Goal: Task Accomplishment & Management: Use online tool/utility

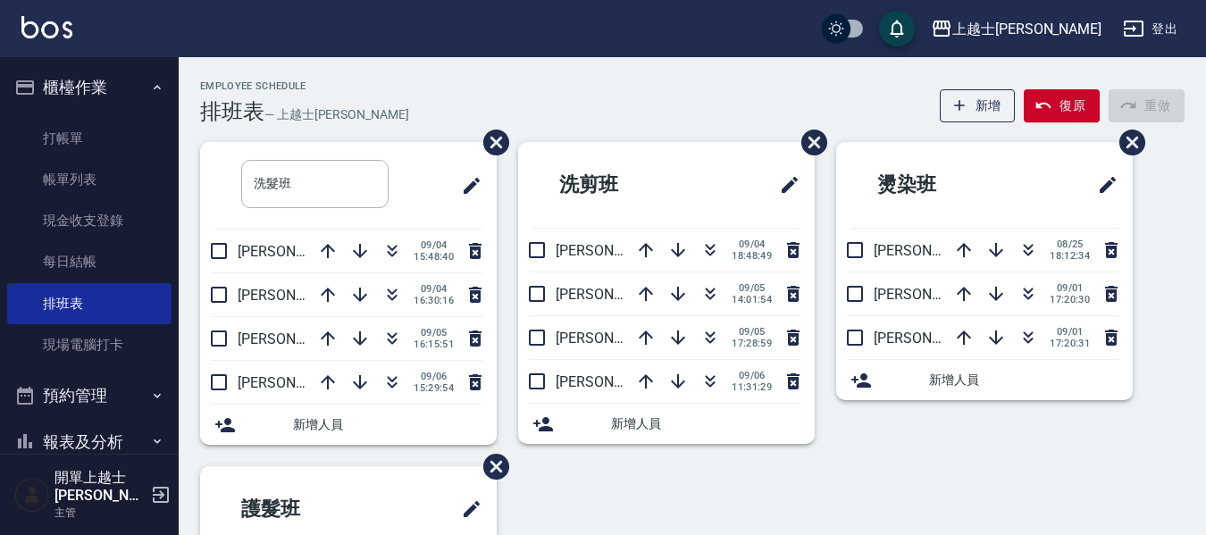
scroll to position [89, 0]
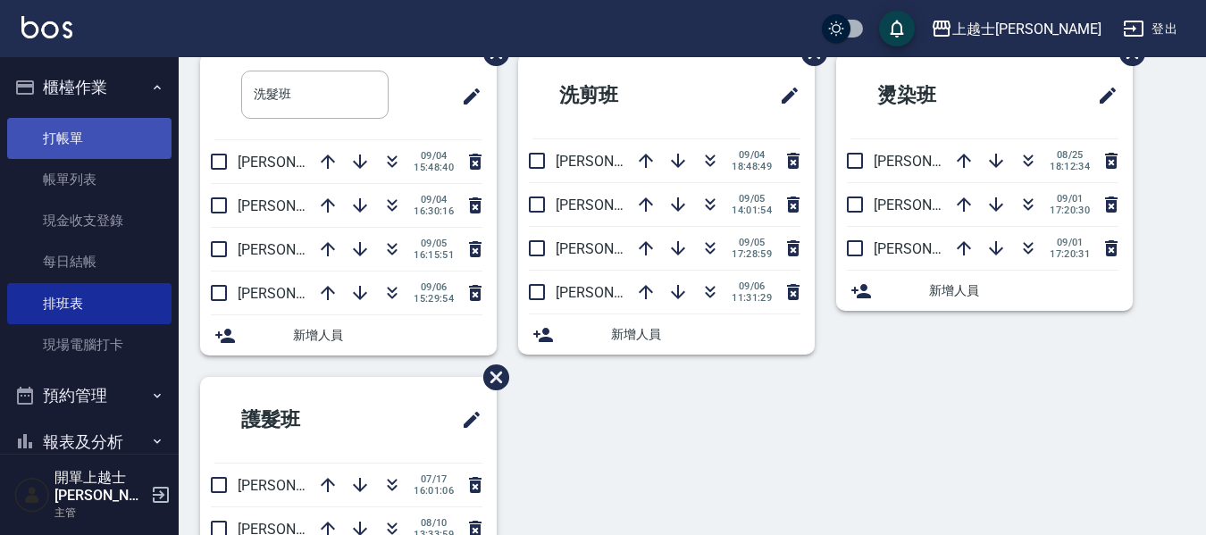
drag, startPoint x: 0, startPoint y: 0, endPoint x: 74, endPoint y: 137, distance: 155.6
click at [74, 137] on link "打帳單" at bounding box center [89, 138] width 164 height 41
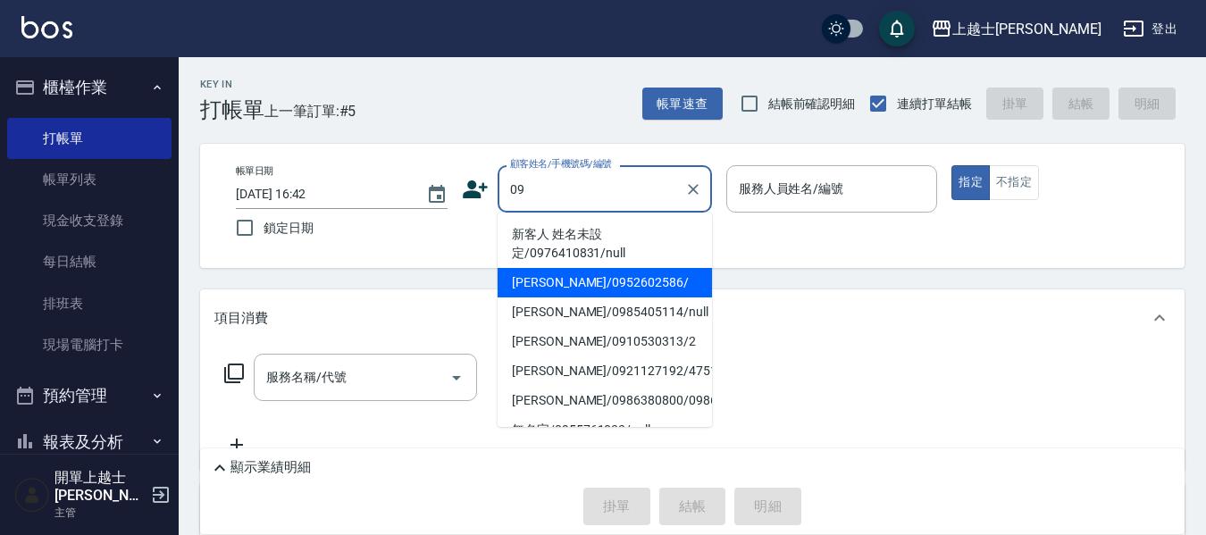
type input "[PERSON_NAME]/0952602586/"
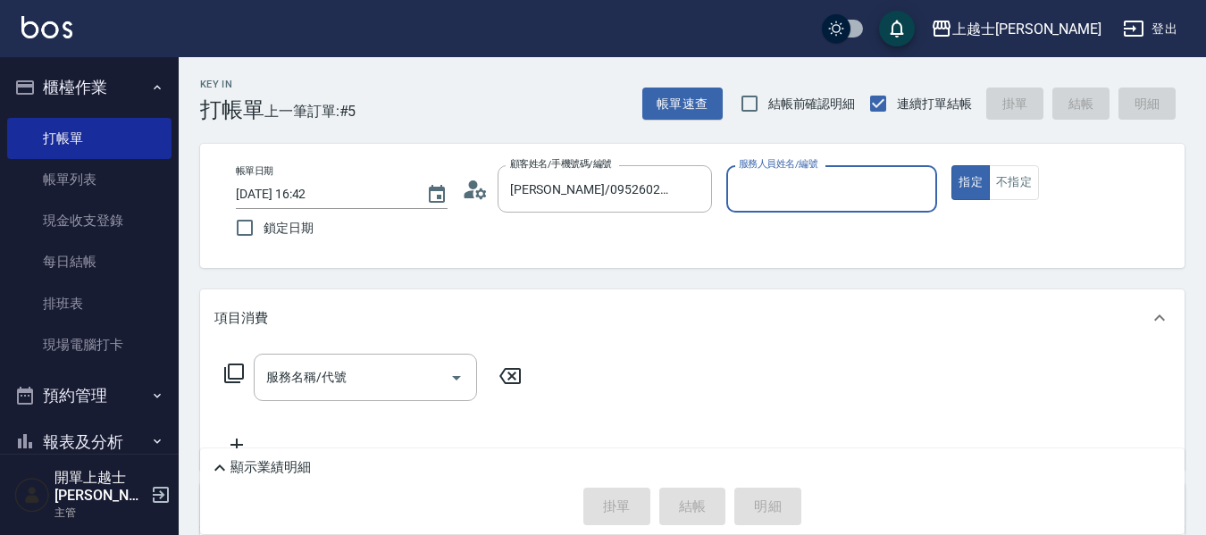
type input "[PERSON_NAME]-12"
click at [952, 165] on button "指定" at bounding box center [971, 182] width 38 height 35
type button "true"
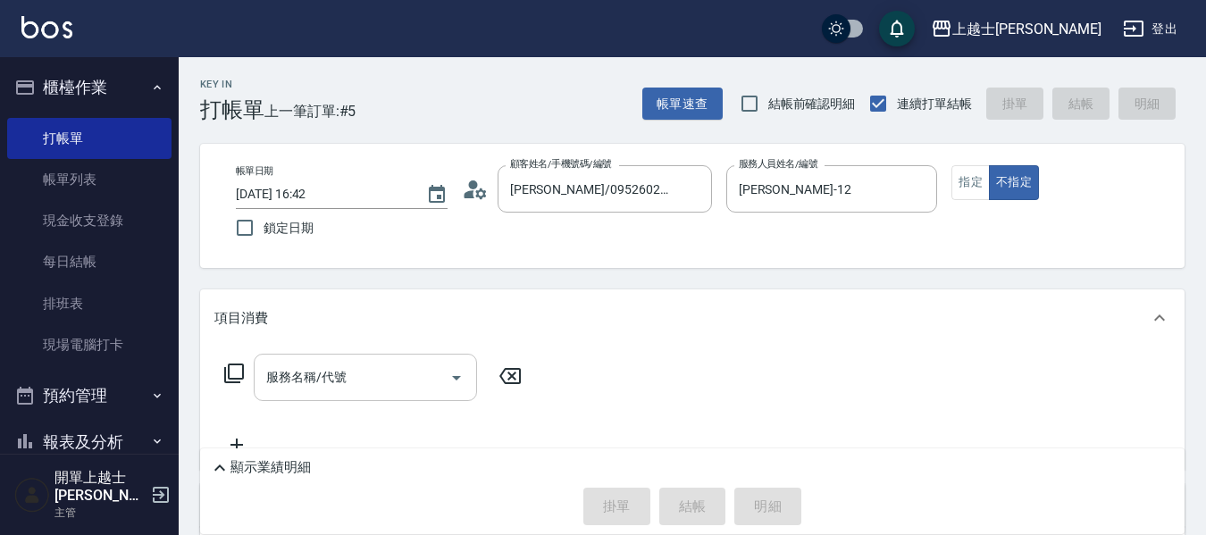
click at [340, 374] on div "服務名稱/代號 服務名稱/代號" at bounding box center [365, 377] width 223 height 47
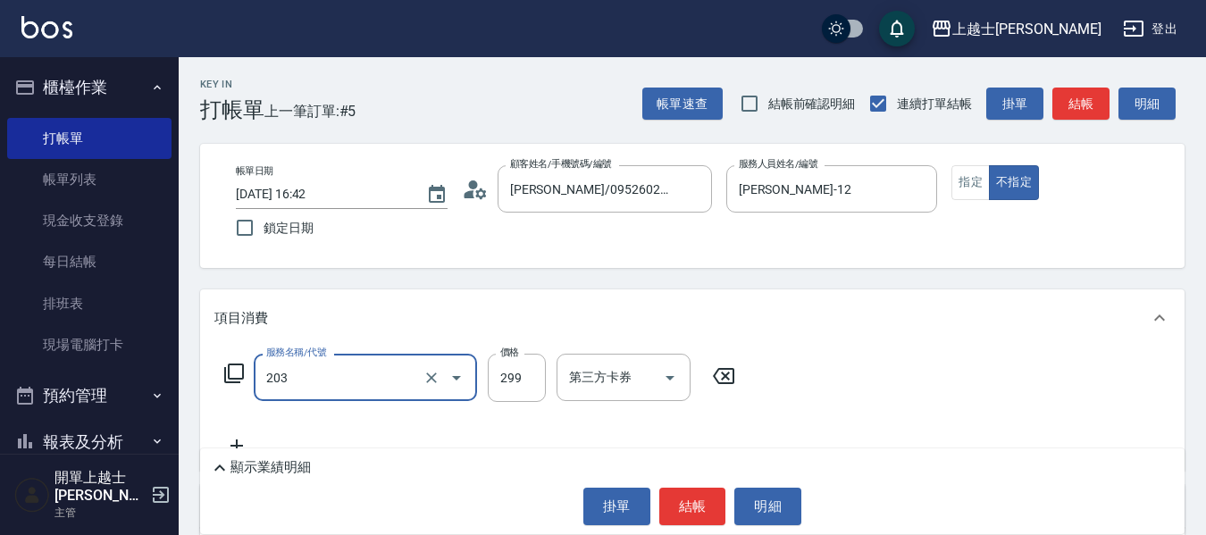
type input "B級洗+剪(203)"
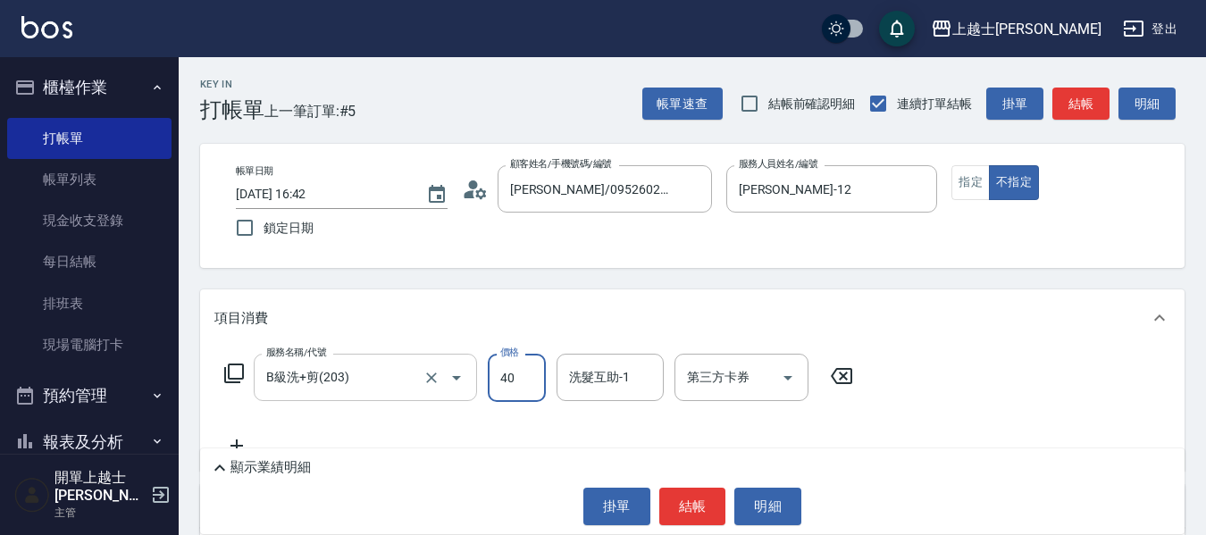
type input "400"
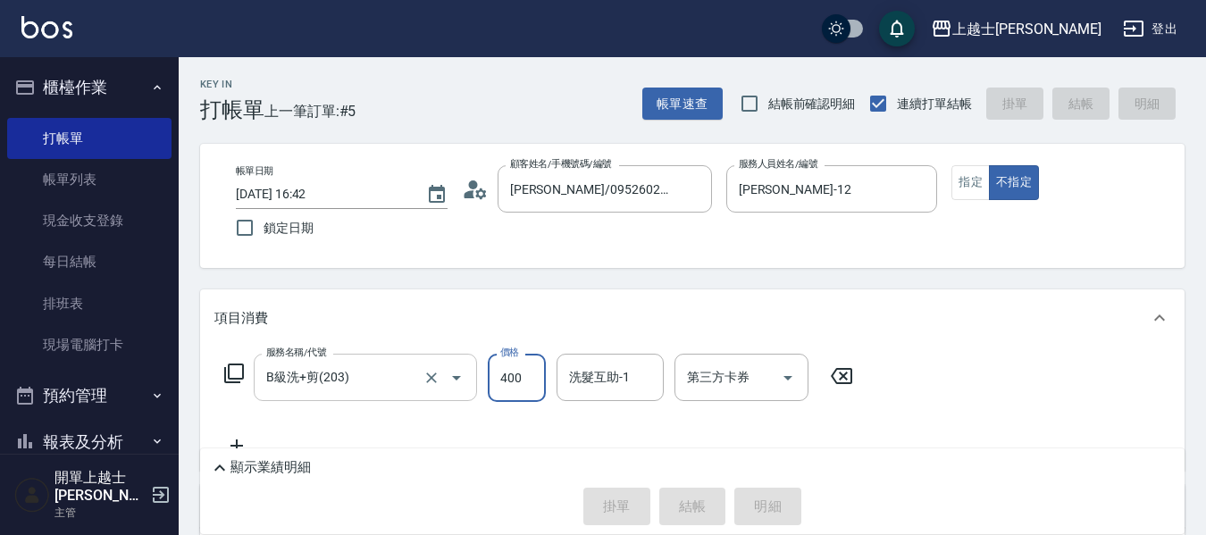
type input "[DATE] 16:43"
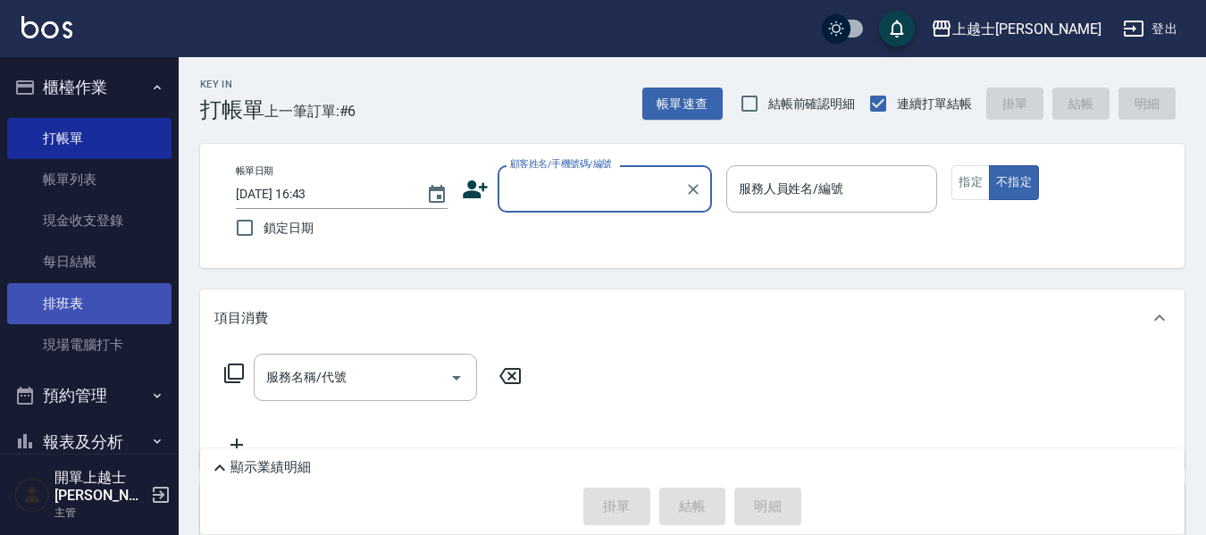
click at [59, 291] on link "排班表" at bounding box center [89, 303] width 164 height 41
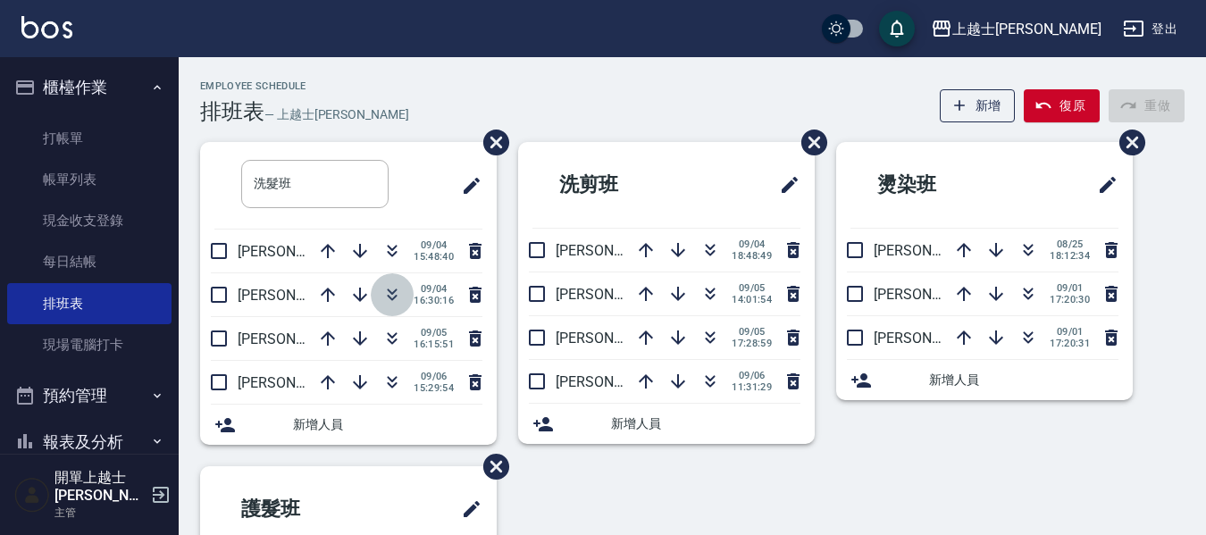
click at [391, 294] on icon "button" at bounding box center [393, 293] width 10 height 6
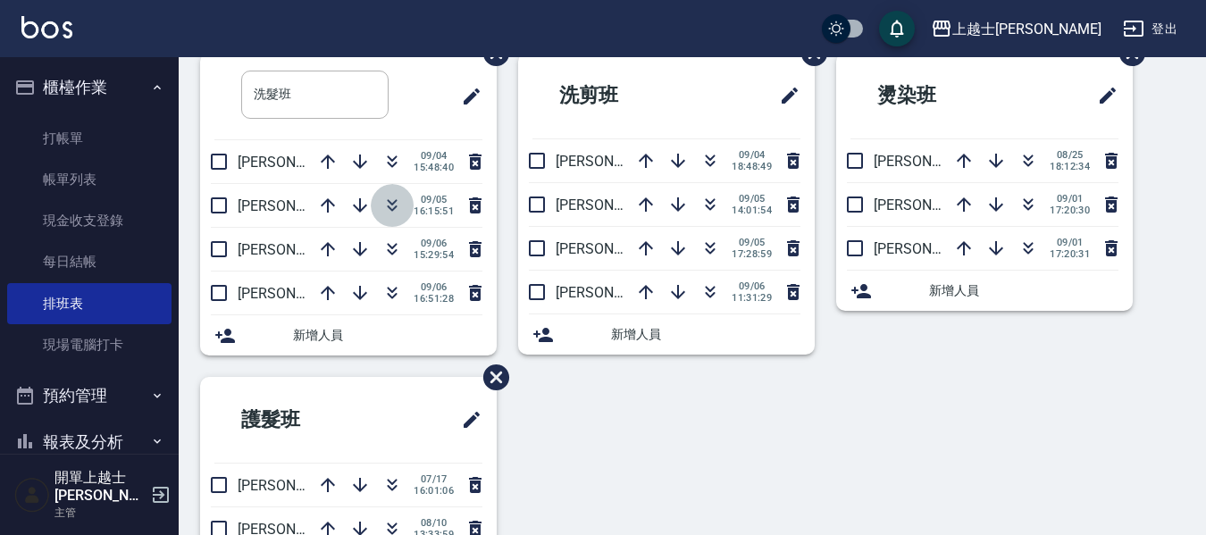
click at [395, 217] on button "button" at bounding box center [392, 205] width 43 height 43
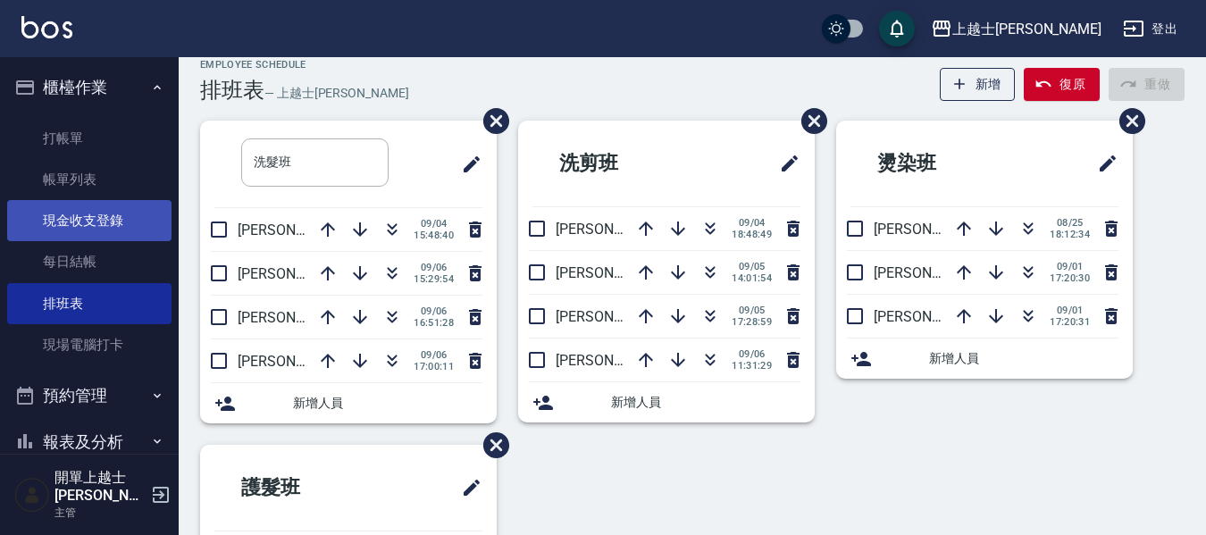
scroll to position [0, 0]
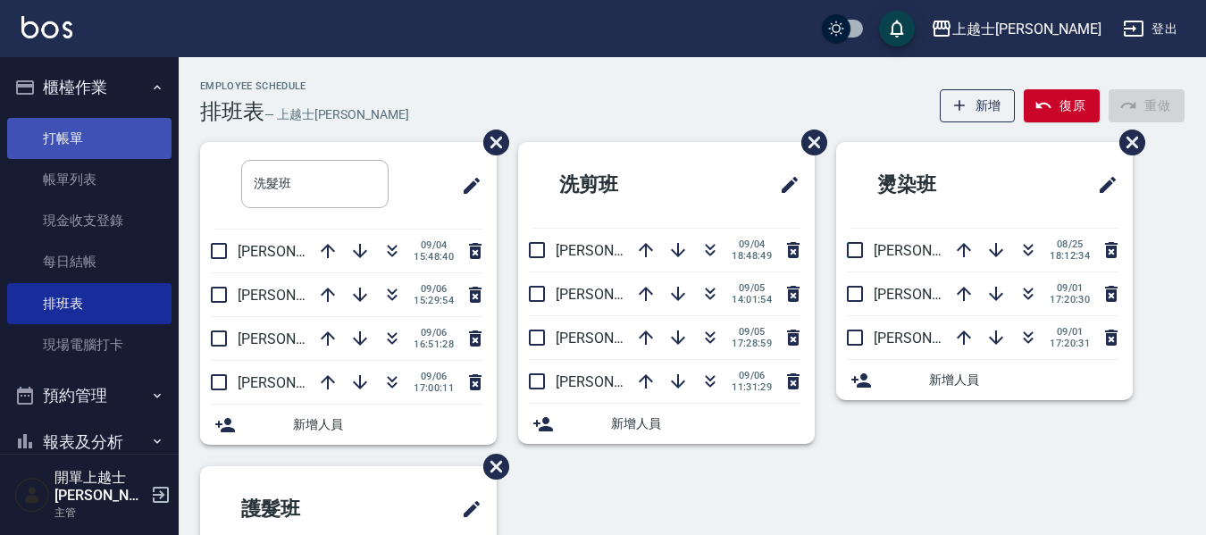
click at [97, 139] on link "打帳單" at bounding box center [89, 138] width 164 height 41
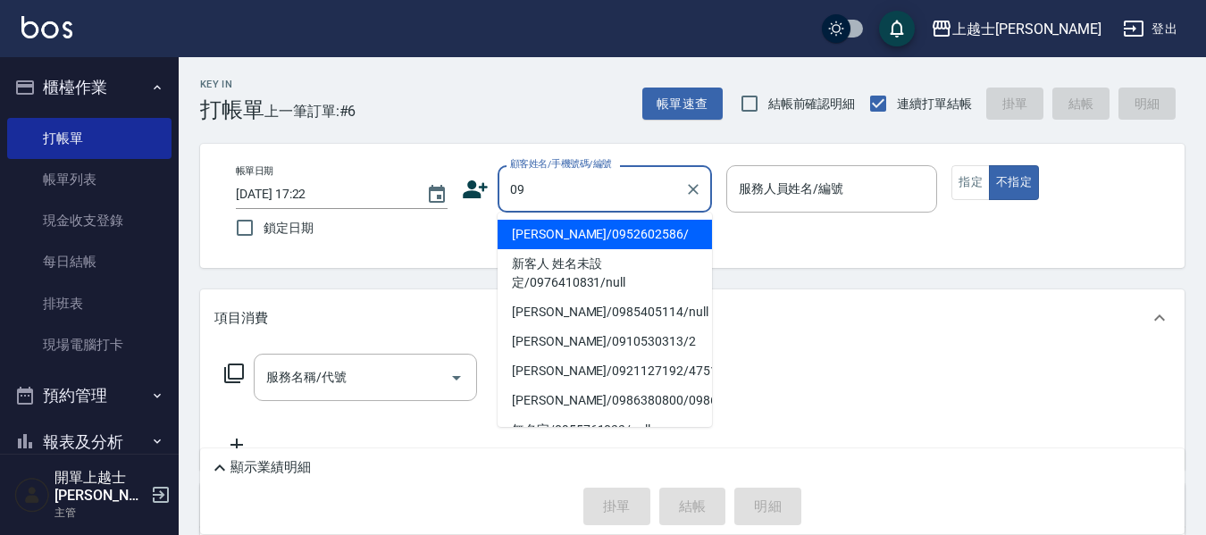
type input "[PERSON_NAME]/0952602586/"
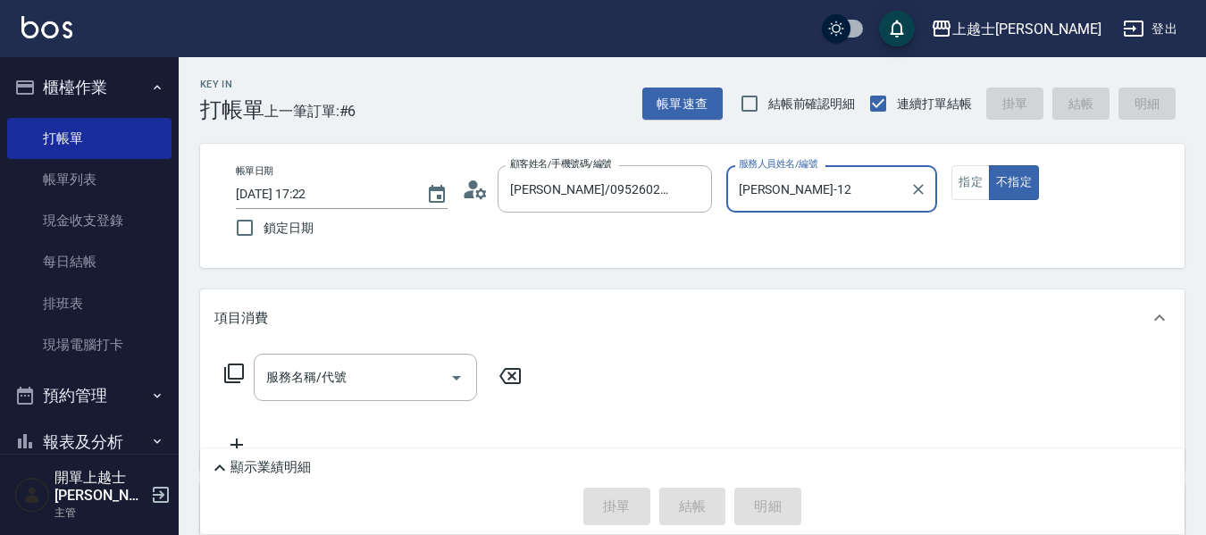
type input "[PERSON_NAME]-12"
click at [989, 165] on button "不指定" at bounding box center [1014, 182] width 50 height 35
type button "false"
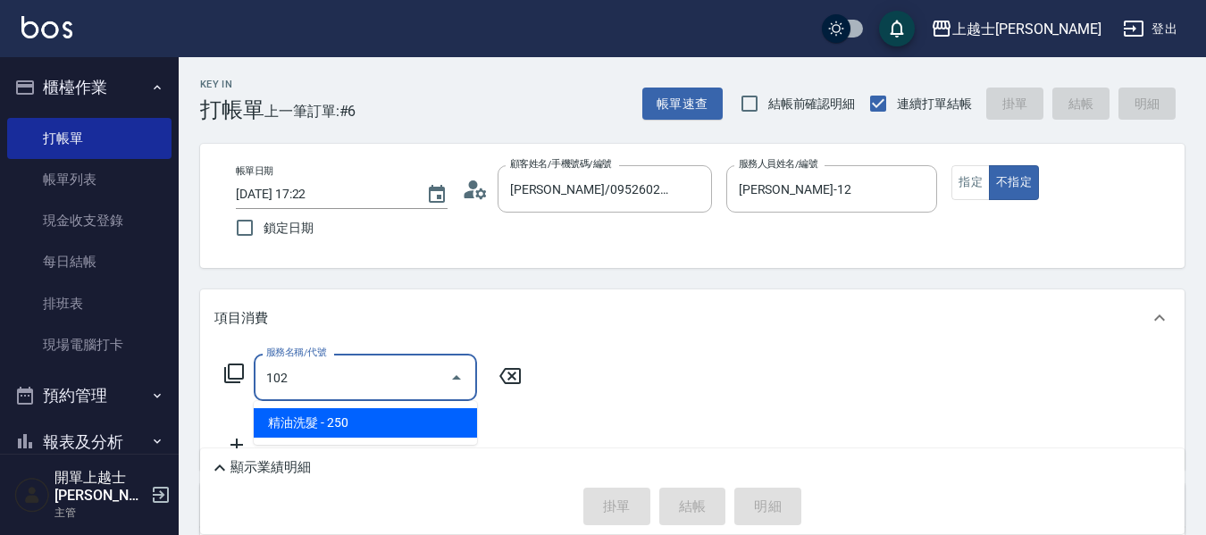
type input "精油洗髮(102)"
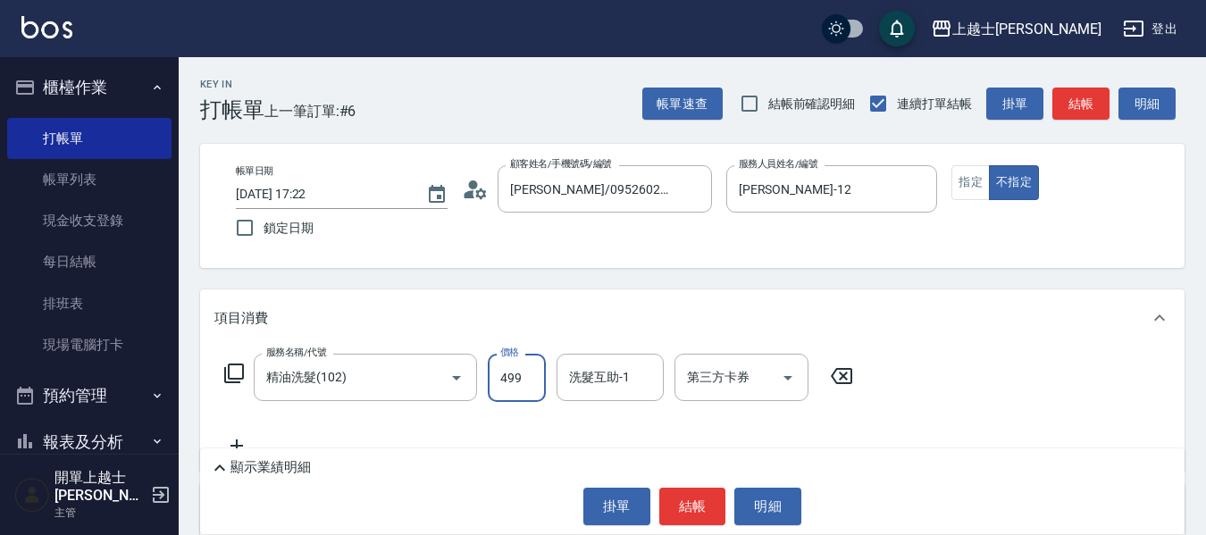
type input "499"
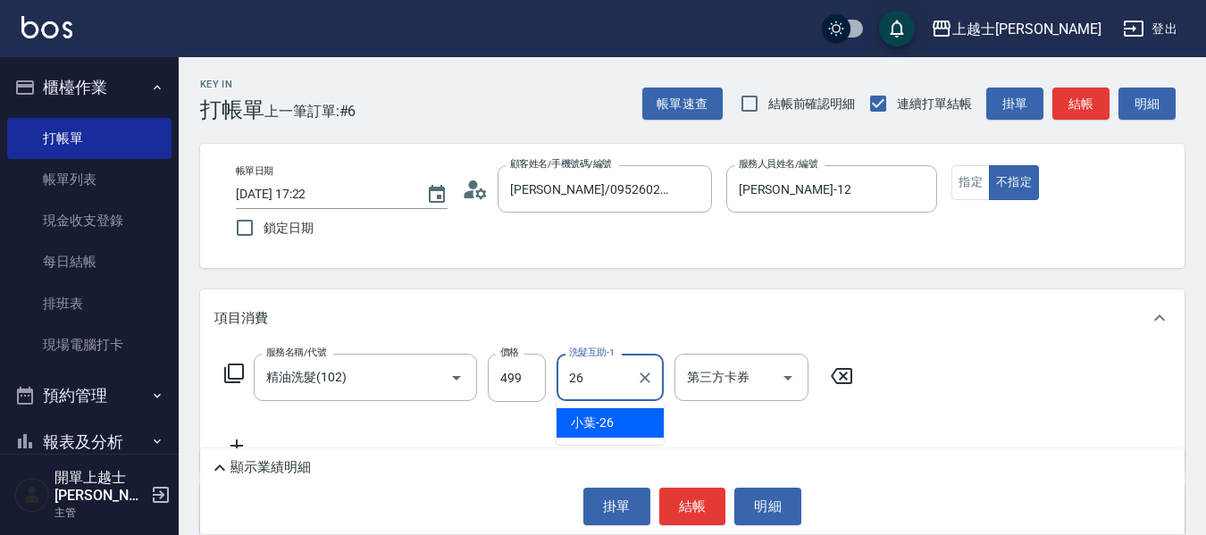
type input "小葉-26"
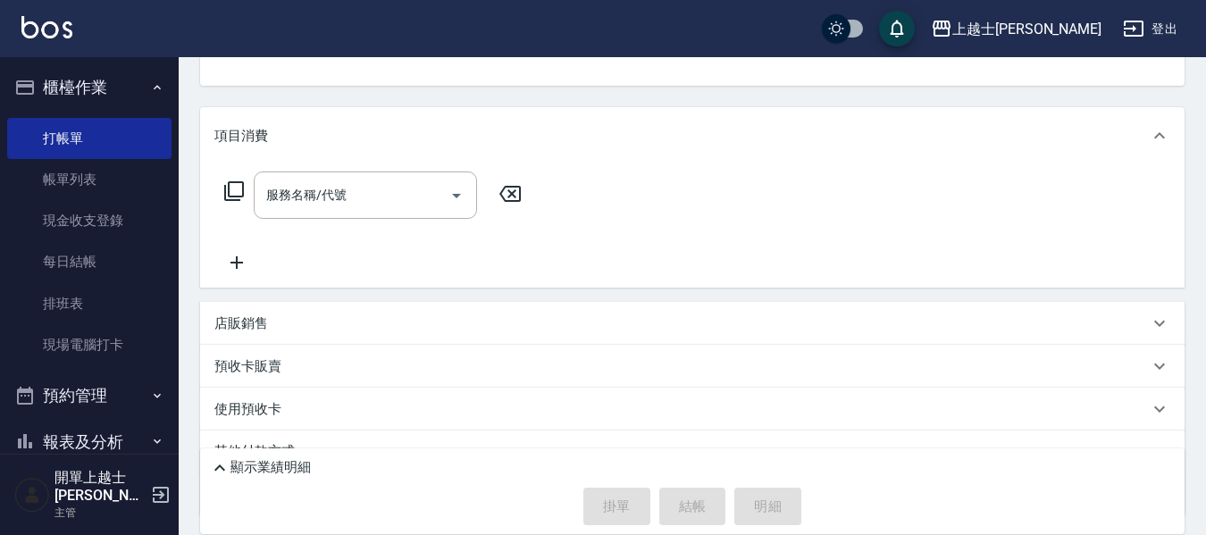
scroll to position [179, 0]
drag, startPoint x: 147, startPoint y: 320, endPoint x: 73, endPoint y: 492, distance: 186.9
click at [147, 320] on link "排班表" at bounding box center [89, 303] width 164 height 41
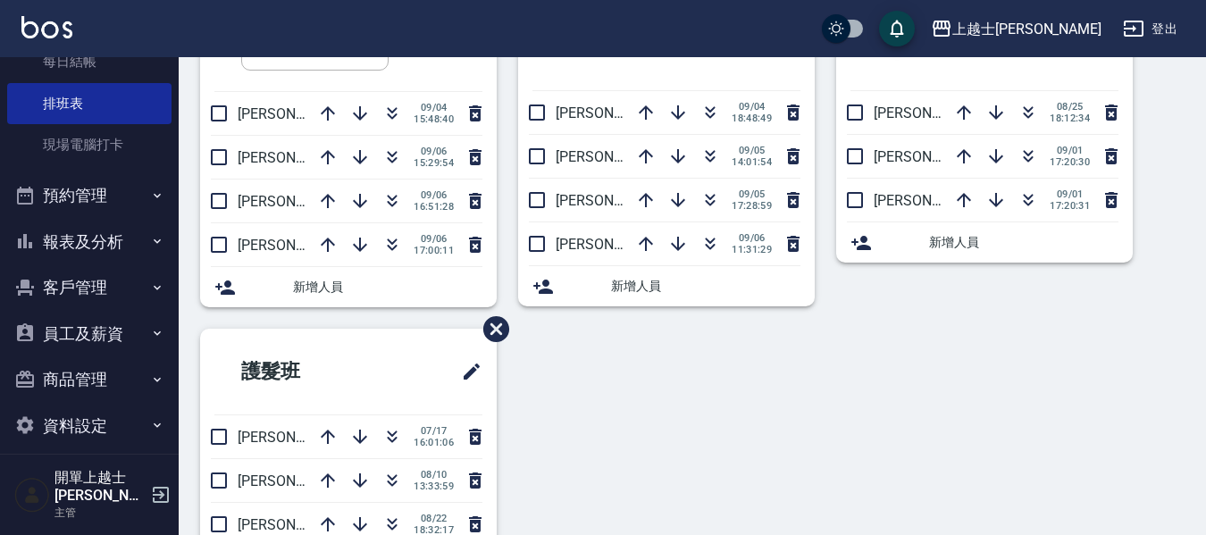
scroll to position [179, 0]
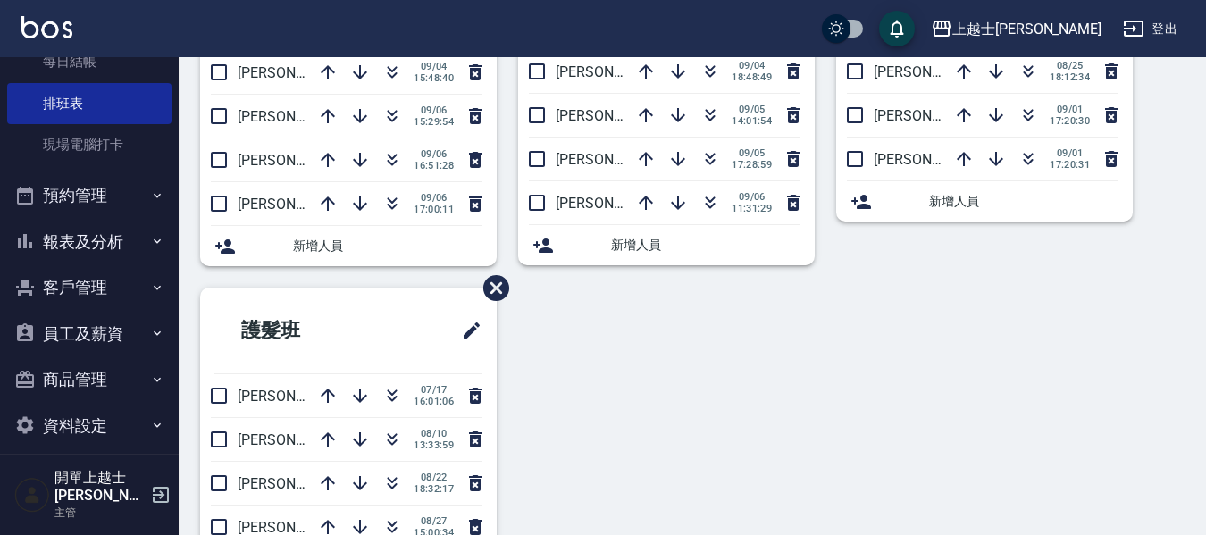
click at [102, 329] on button "員工及薪資" at bounding box center [89, 334] width 164 height 46
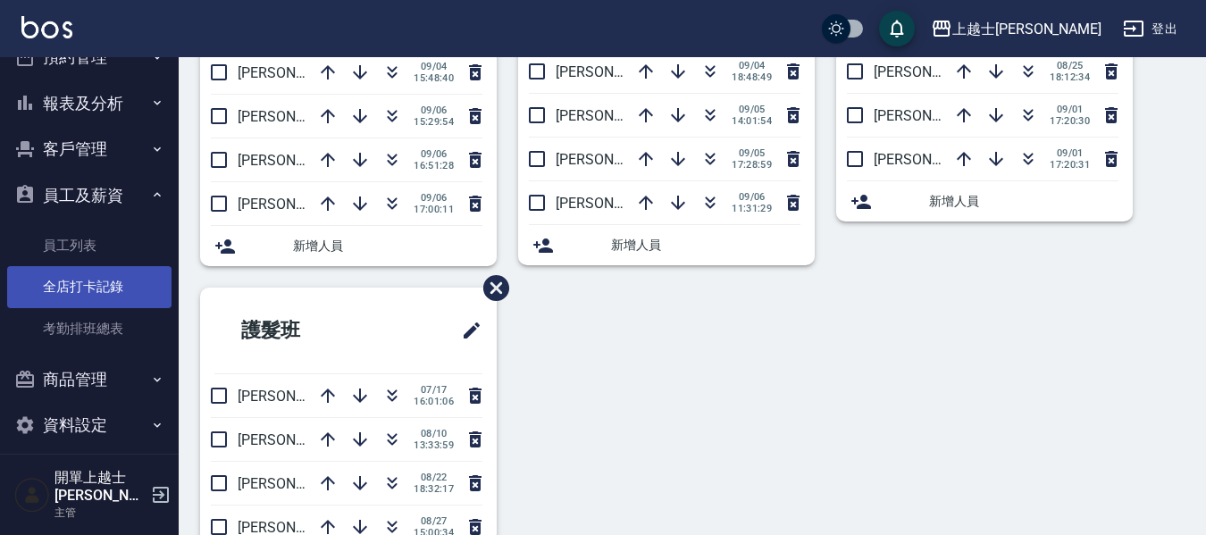
scroll to position [249, 0]
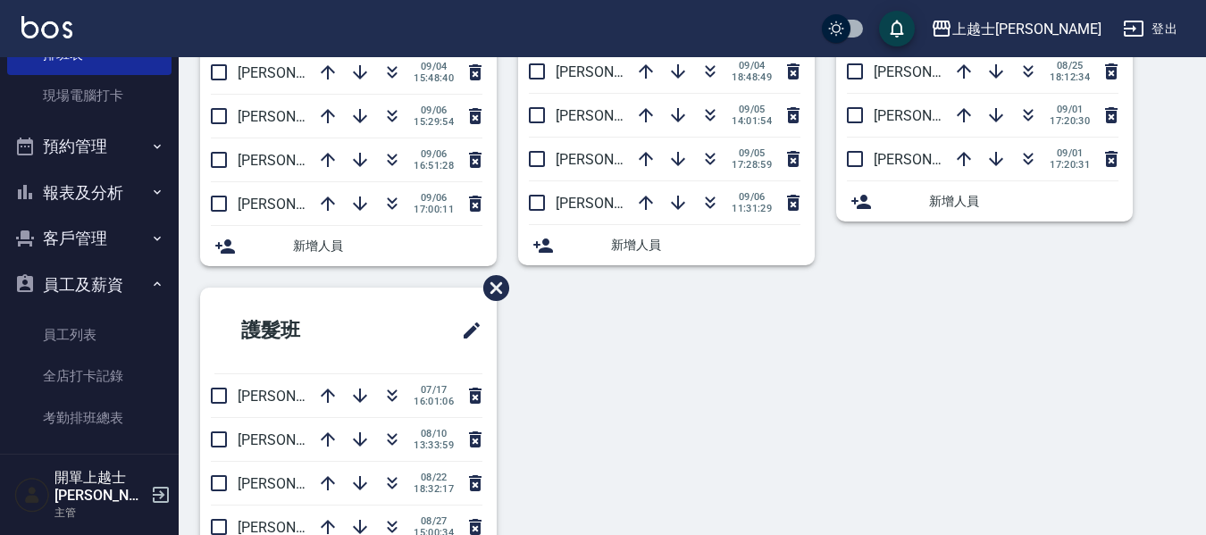
click at [113, 289] on button "員工及薪資" at bounding box center [89, 285] width 164 height 46
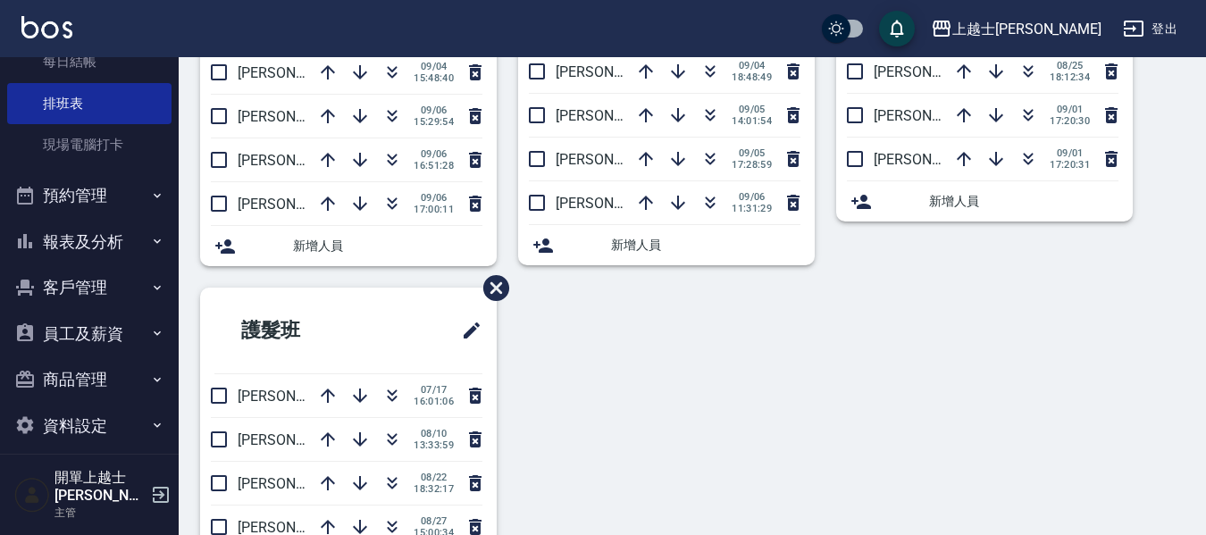
click at [120, 240] on button "報表及分析" at bounding box center [89, 242] width 164 height 46
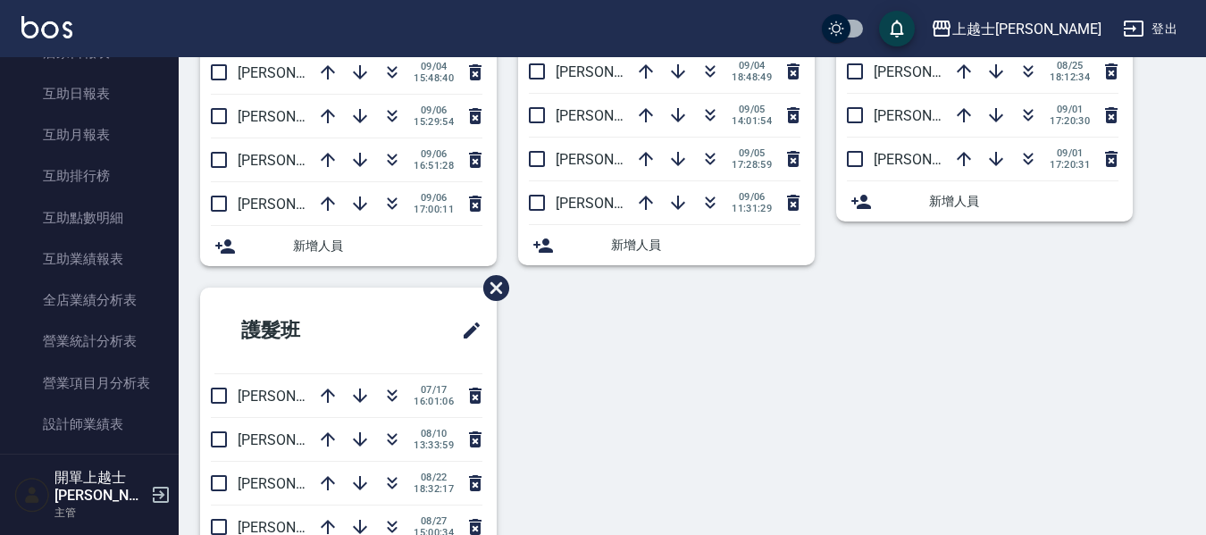
scroll to position [519, 0]
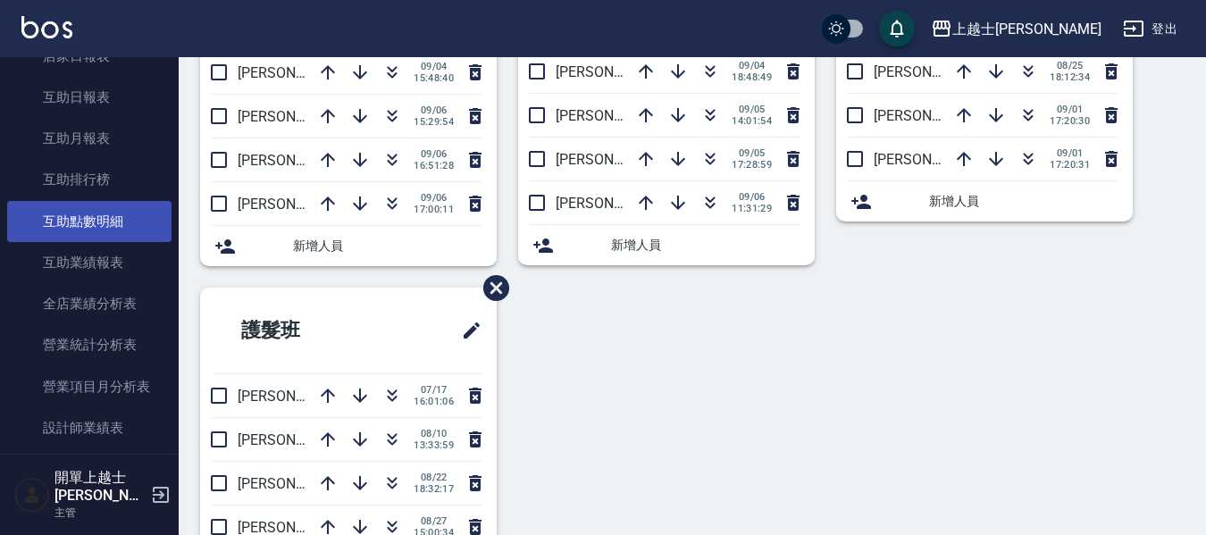
click at [116, 214] on link "互助點數明細" at bounding box center [89, 221] width 164 height 41
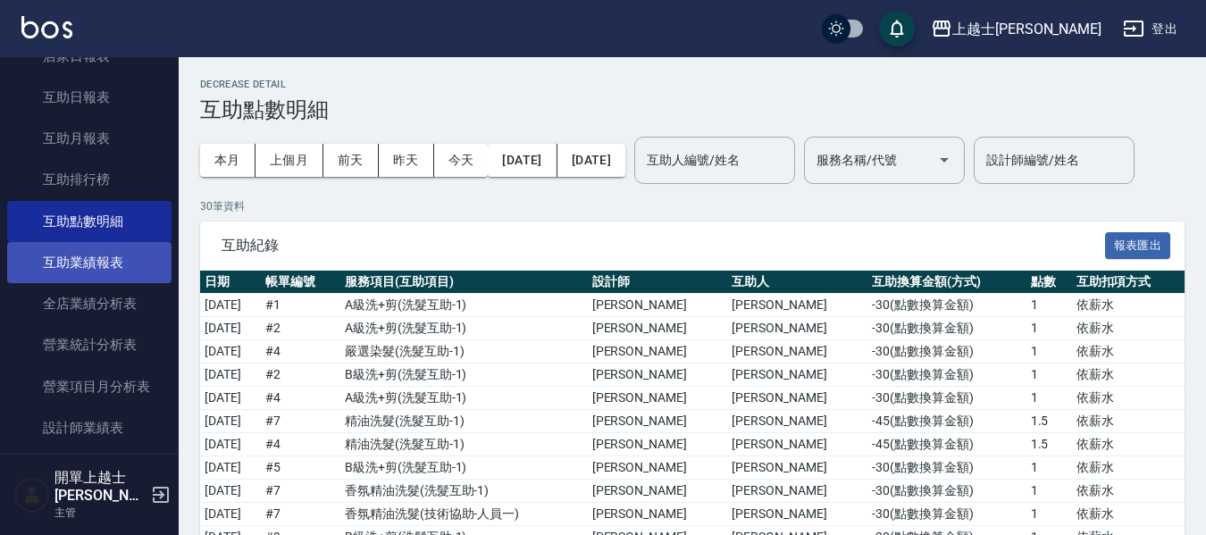
drag, startPoint x: 71, startPoint y: 260, endPoint x: 78, endPoint y: 250, distance: 12.2
click at [71, 261] on link "互助業績報表" at bounding box center [89, 262] width 164 height 41
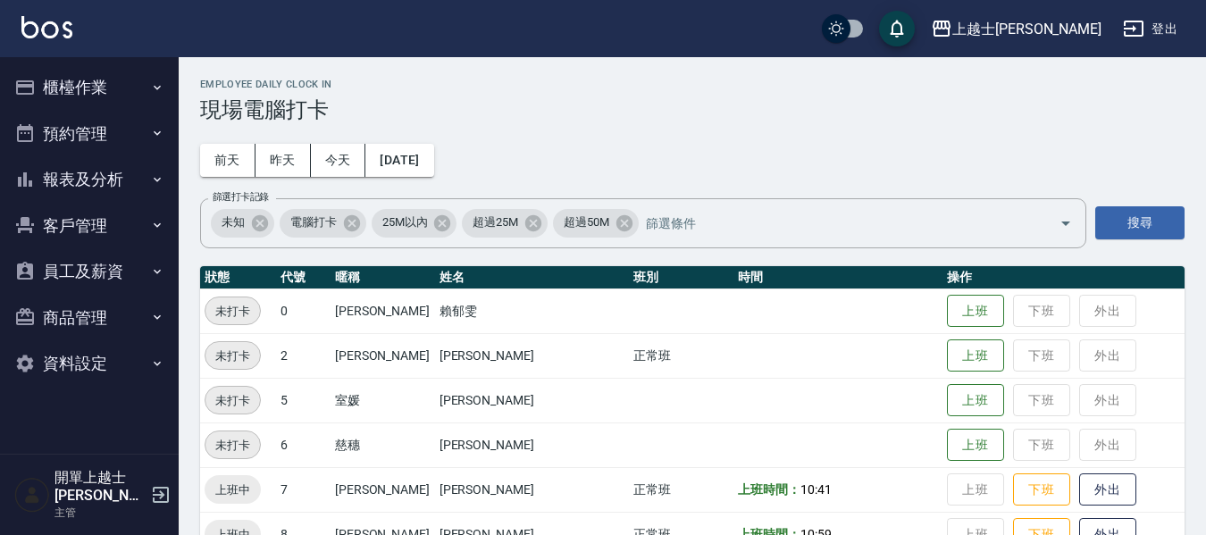
click at [82, 95] on button "櫃檯作業" at bounding box center [89, 87] width 164 height 46
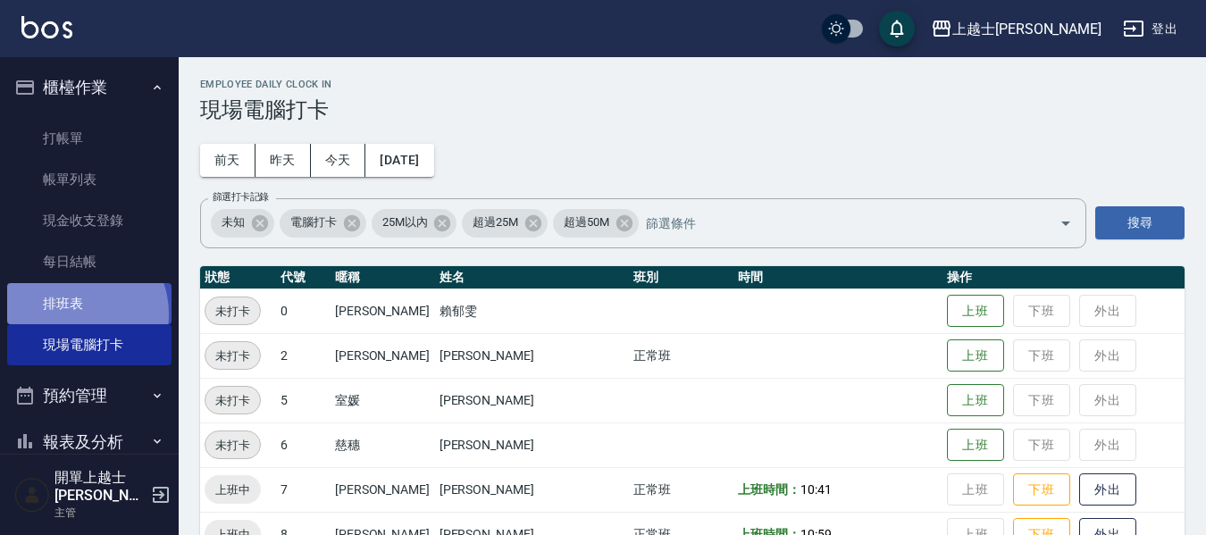
click at [77, 314] on link "排班表" at bounding box center [89, 303] width 164 height 41
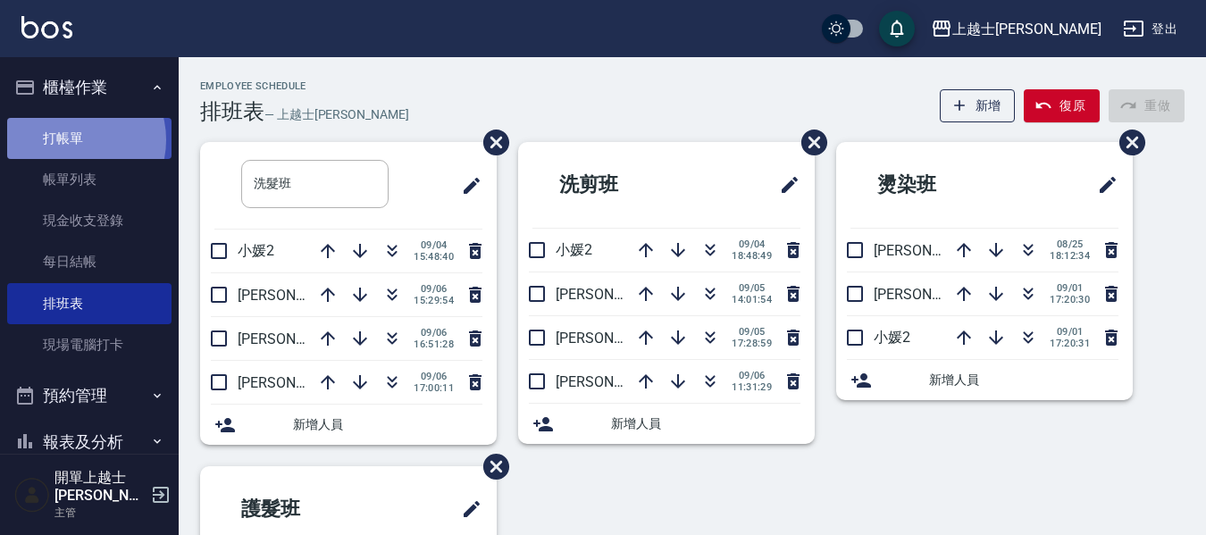
click at [76, 141] on link "打帳單" at bounding box center [89, 138] width 164 height 41
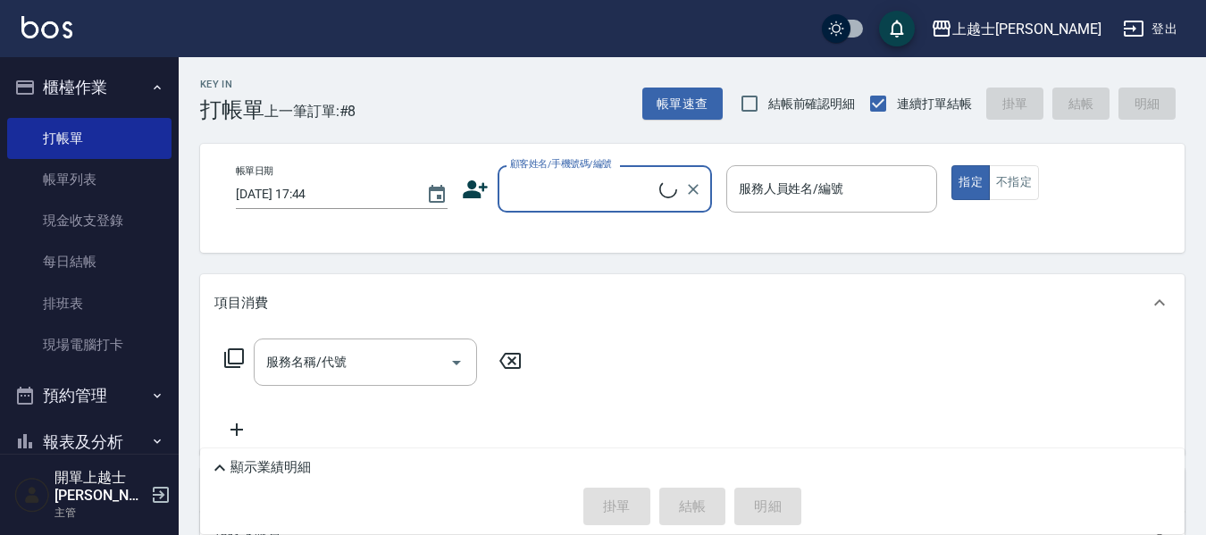
click at [630, 204] on input "顧客姓名/手機號碼/編號" at bounding box center [583, 188] width 154 height 31
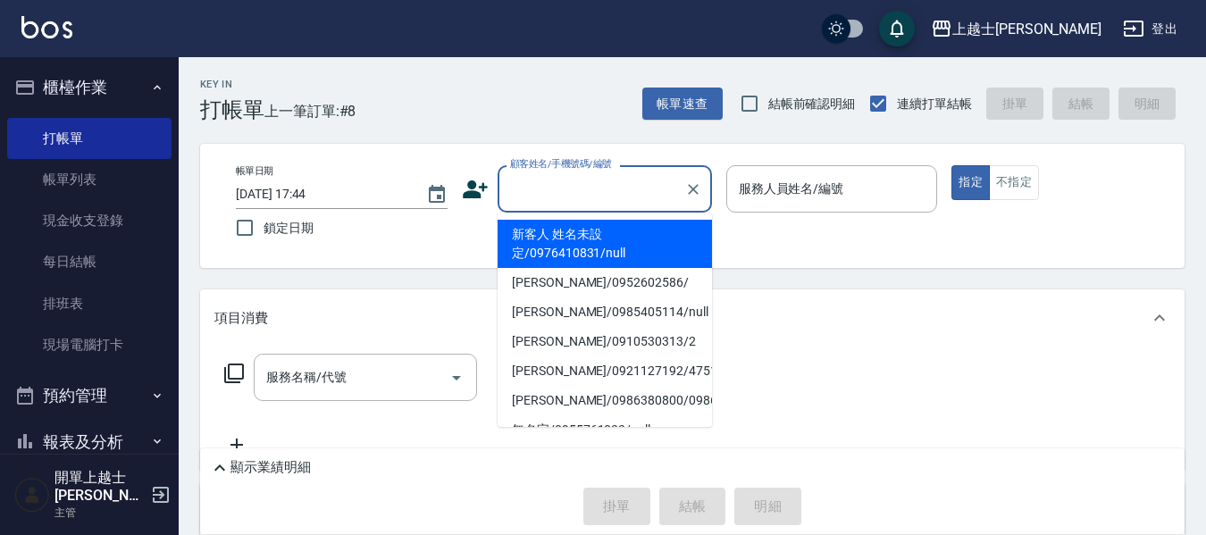
click at [603, 198] on input "顧客姓名/手機號碼/編號" at bounding box center [592, 188] width 172 height 31
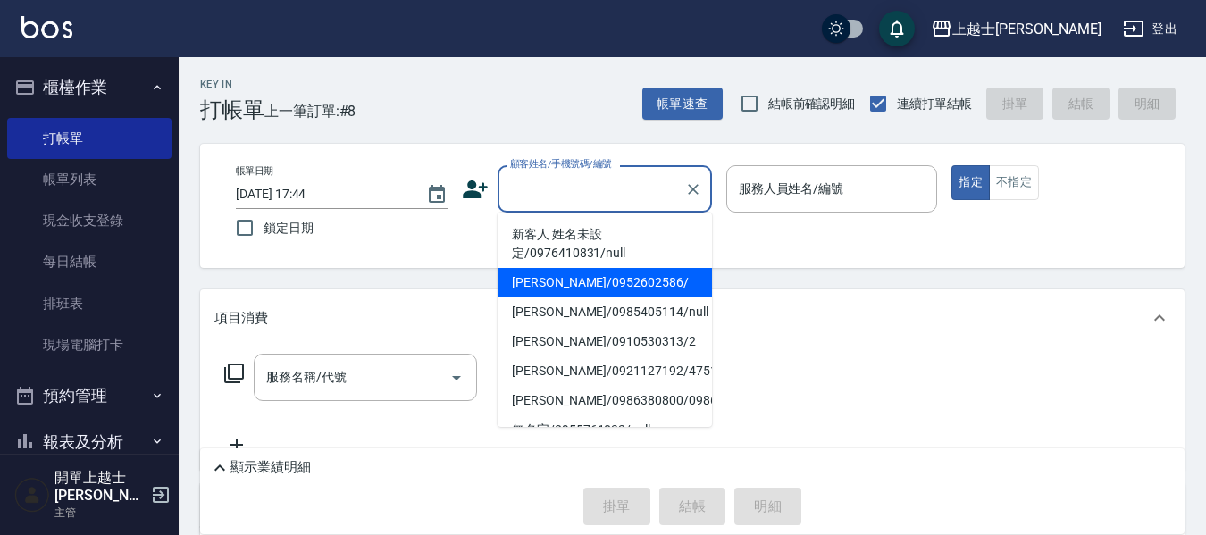
type input "[PERSON_NAME]/0952602586/"
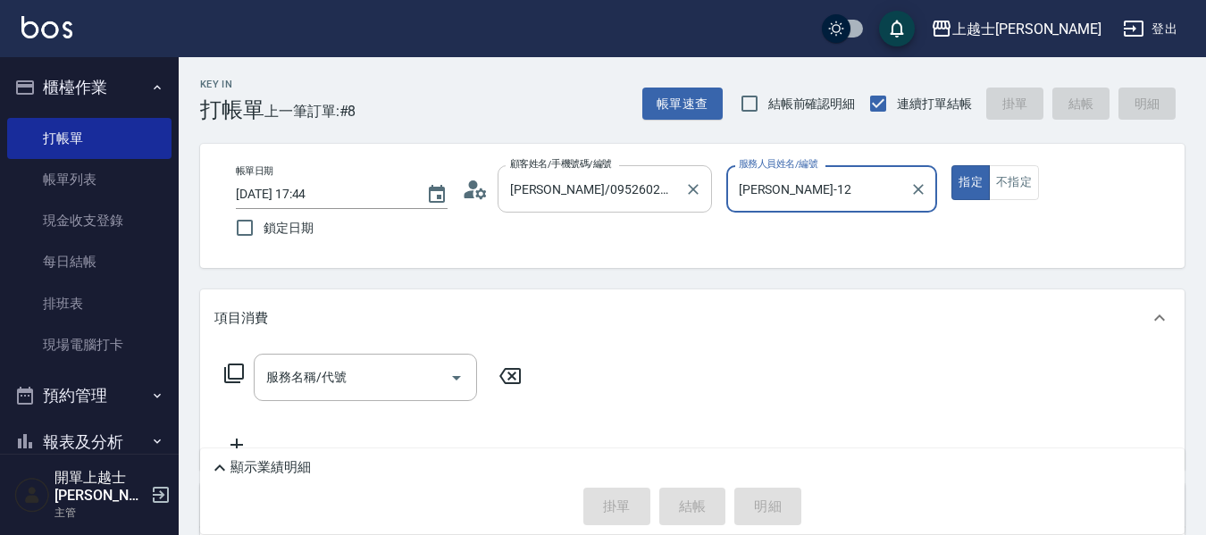
type input "[PERSON_NAME]-12"
click at [952, 165] on button "指定" at bounding box center [971, 182] width 38 height 35
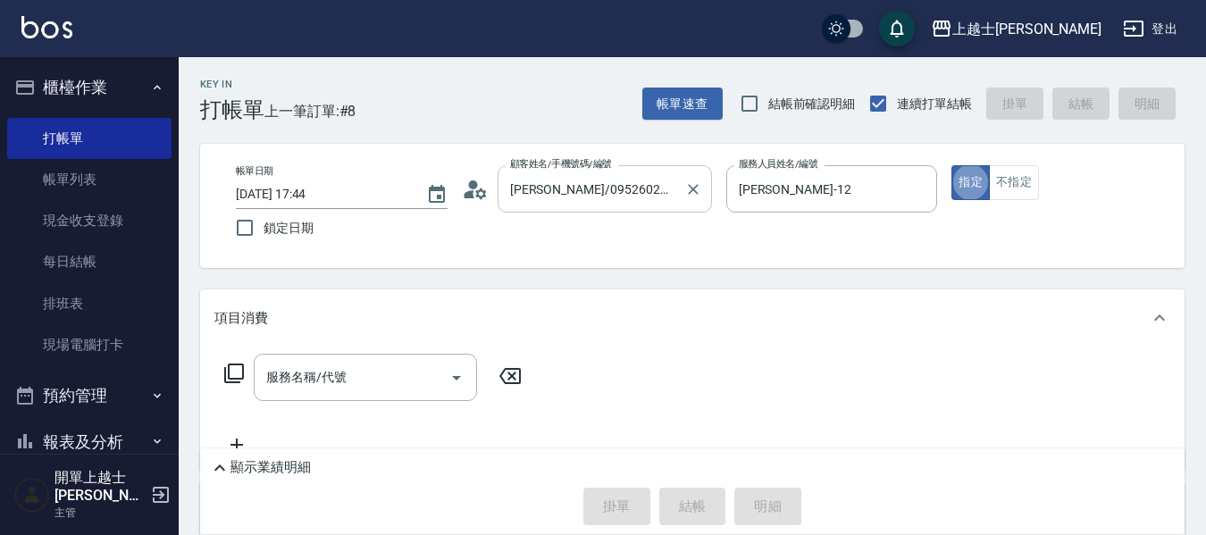
type button "true"
click at [370, 378] on input "服務名稱/代號" at bounding box center [352, 377] width 181 height 31
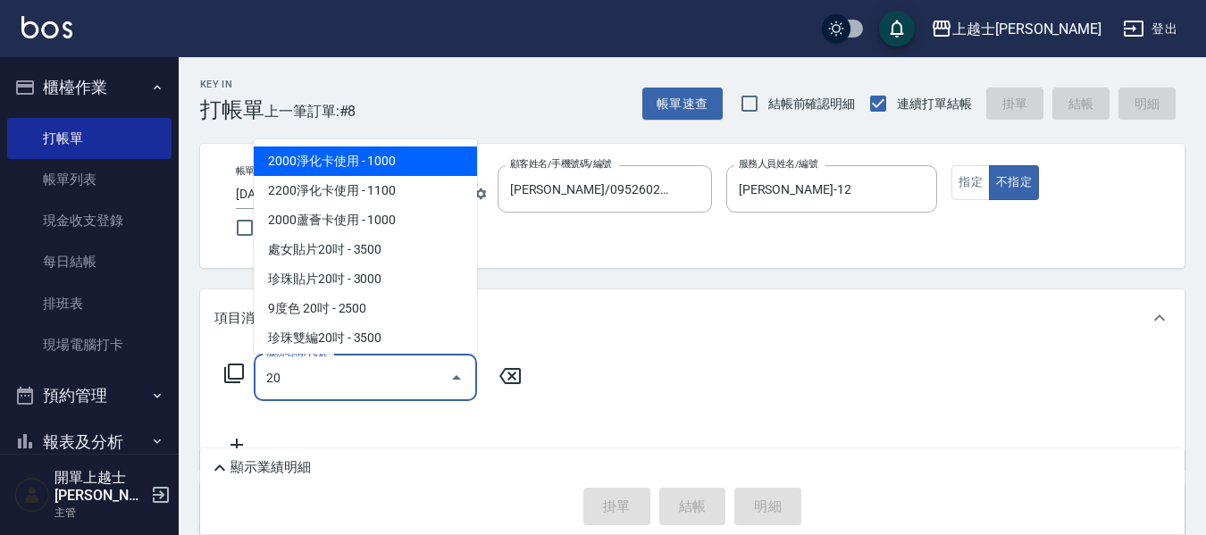
type input "2"
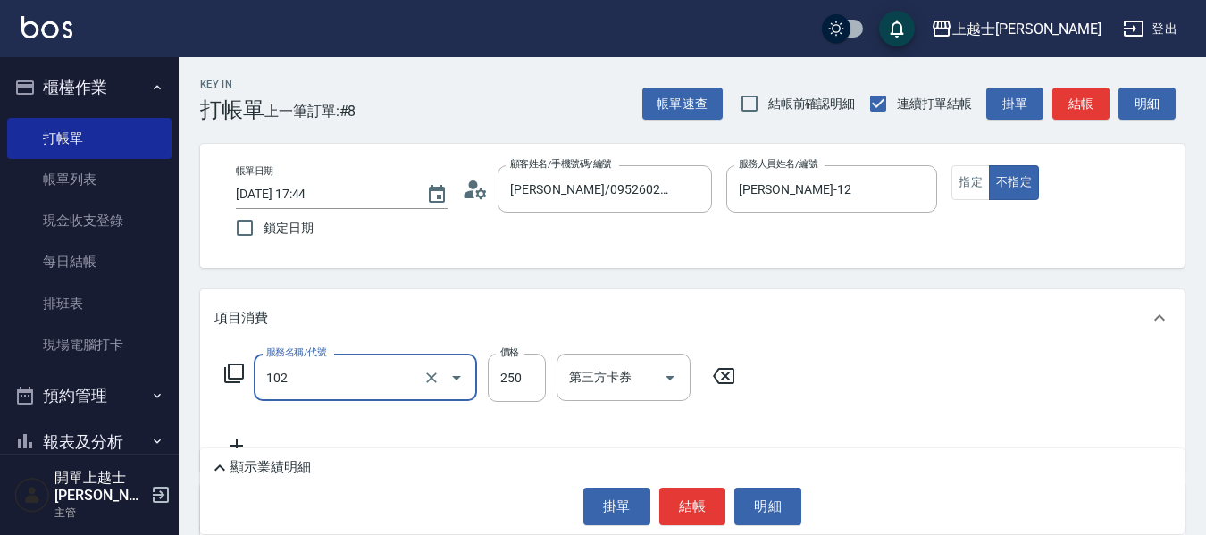
type input "精油洗髮(102)"
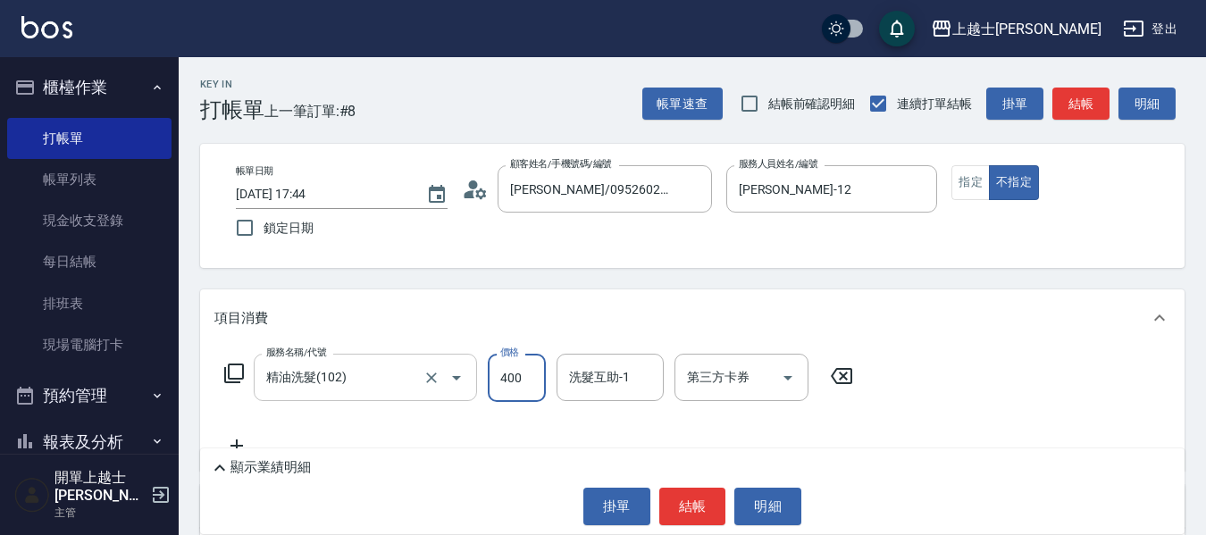
type input "400"
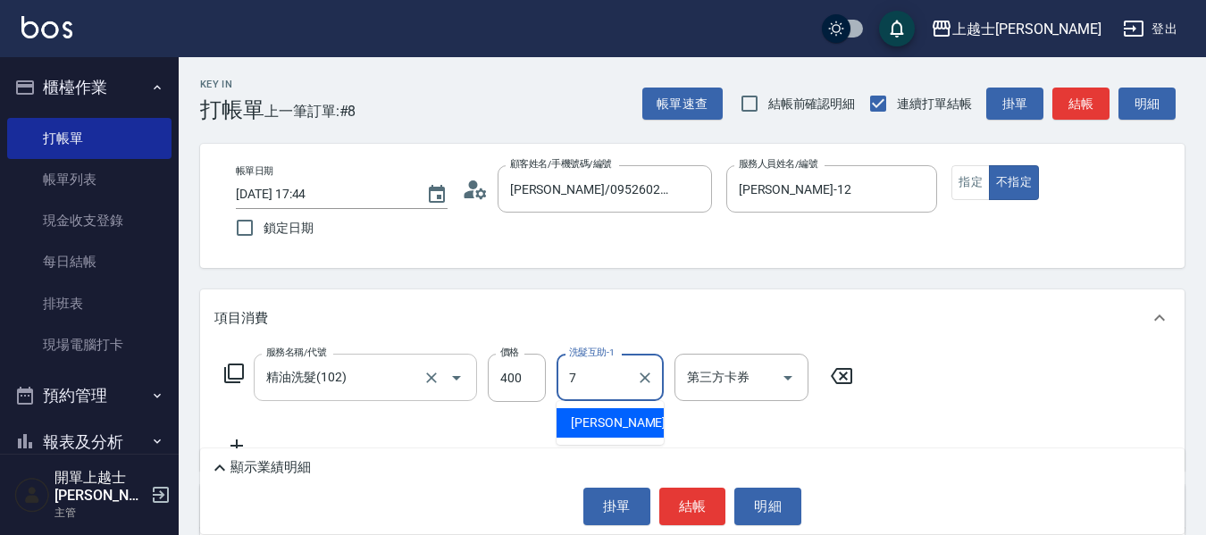
type input "蕾蕾-7"
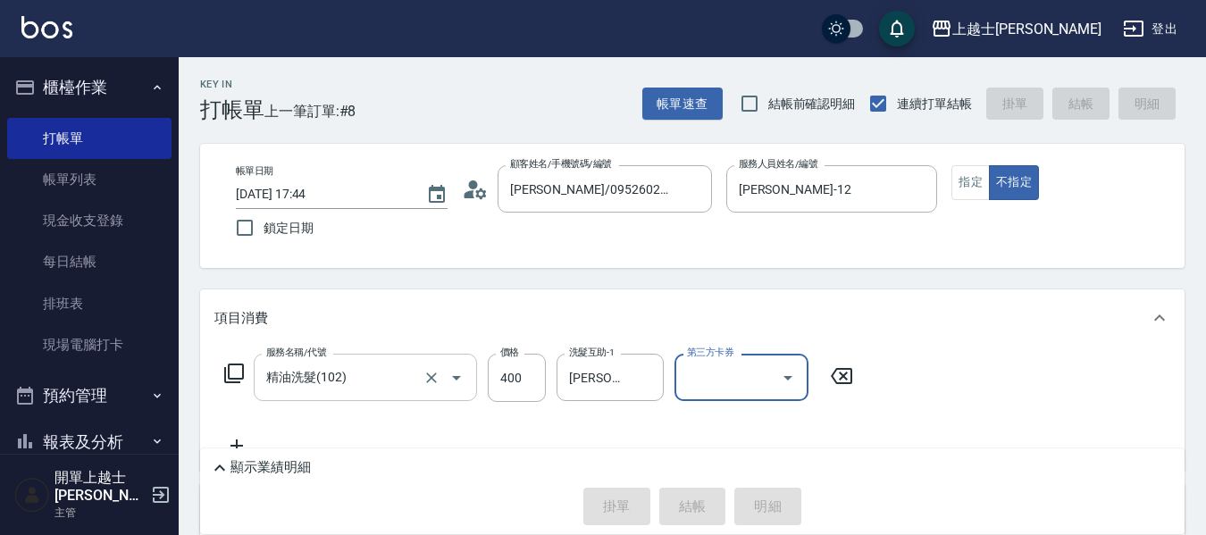
type input "2025/09/06 17:45"
